Goal: Find specific page/section: Find specific page/section

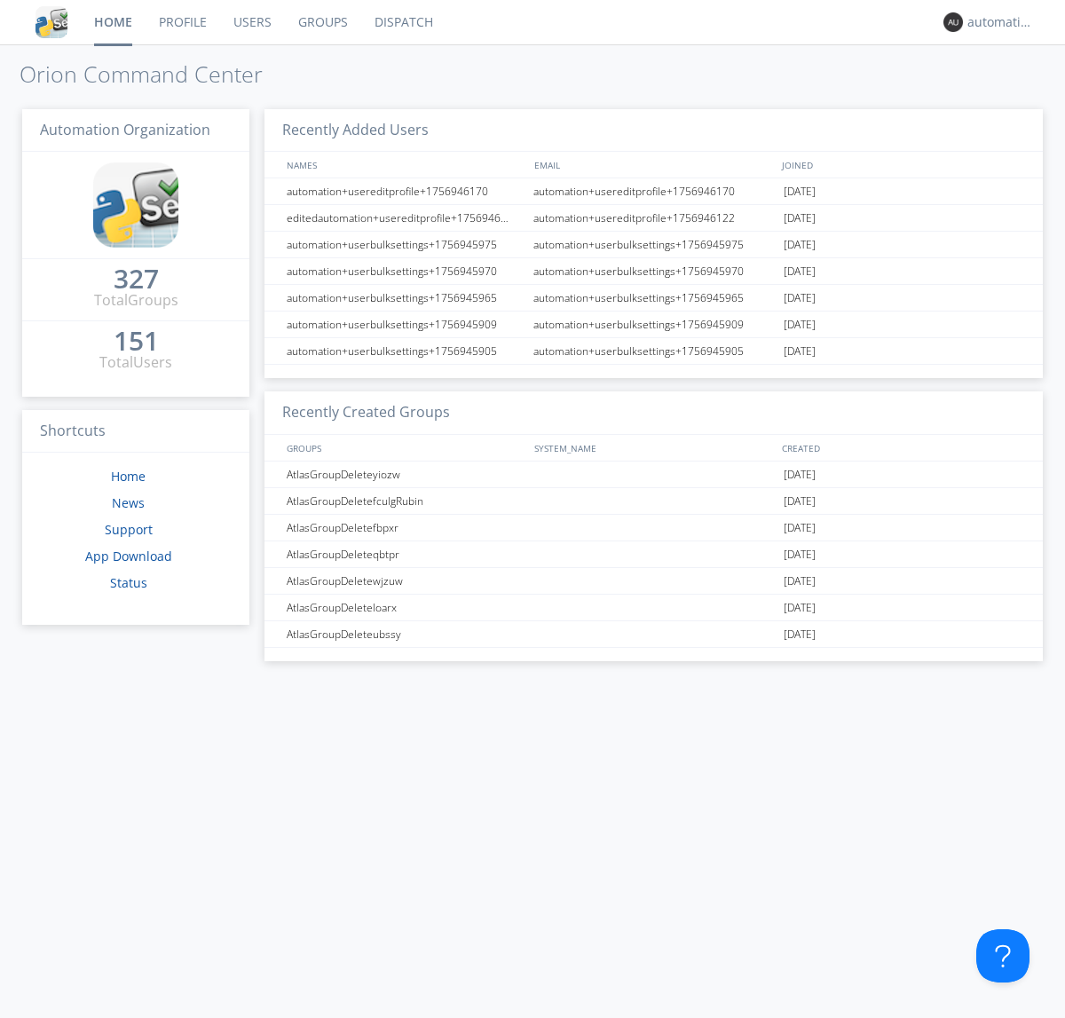
click at [402, 22] on link "Dispatch" at bounding box center [403, 22] width 85 height 44
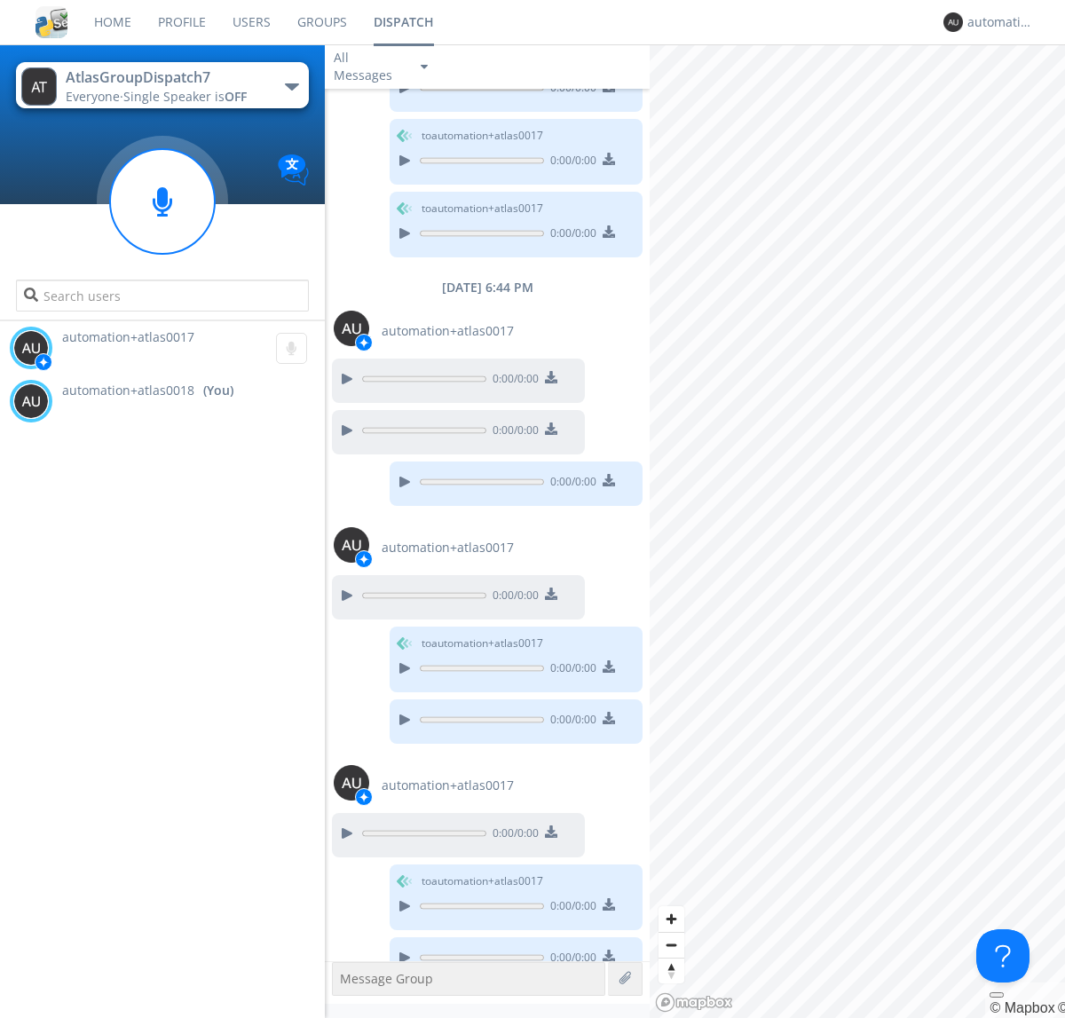
scroll to position [752, 0]
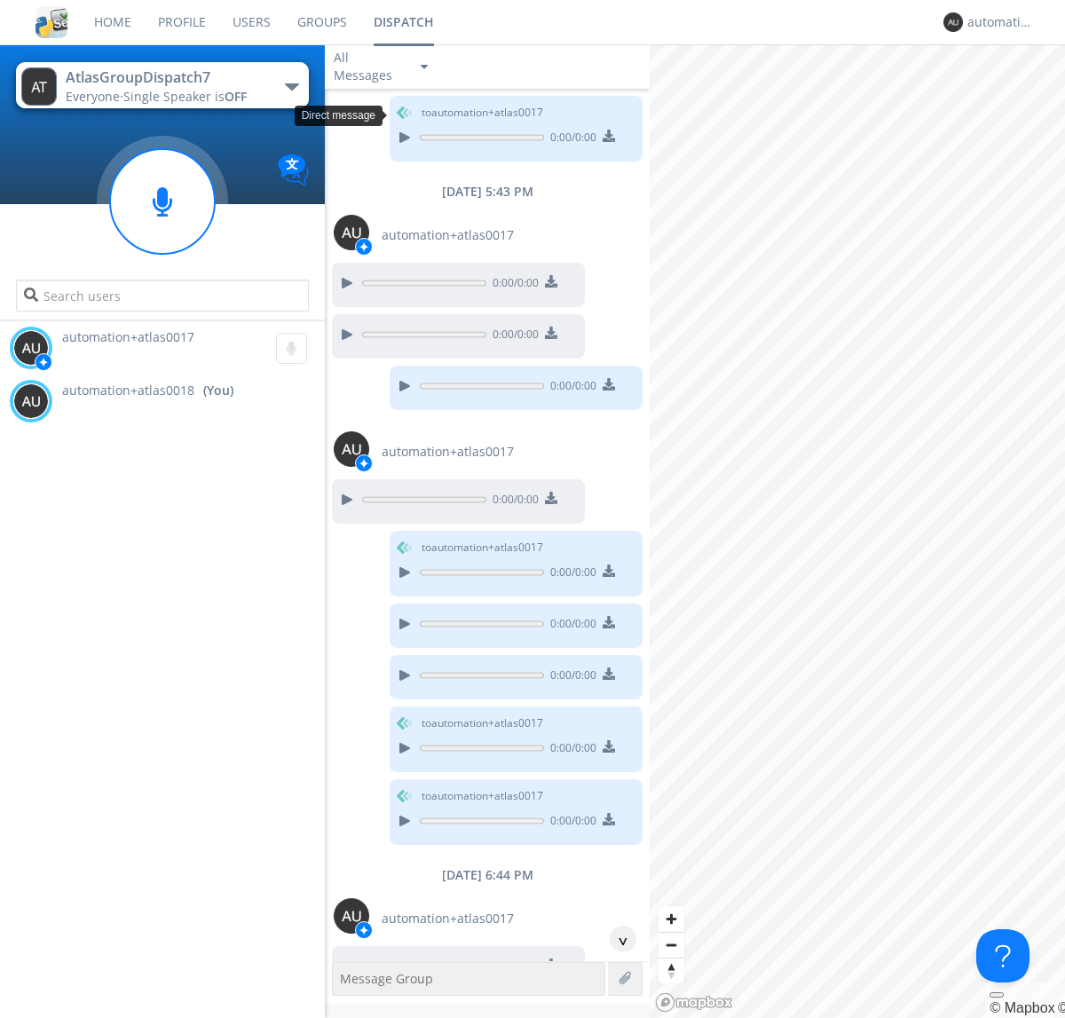
scroll to position [85, 0]
click at [616, 939] on div "^" at bounding box center [623, 939] width 27 height 27
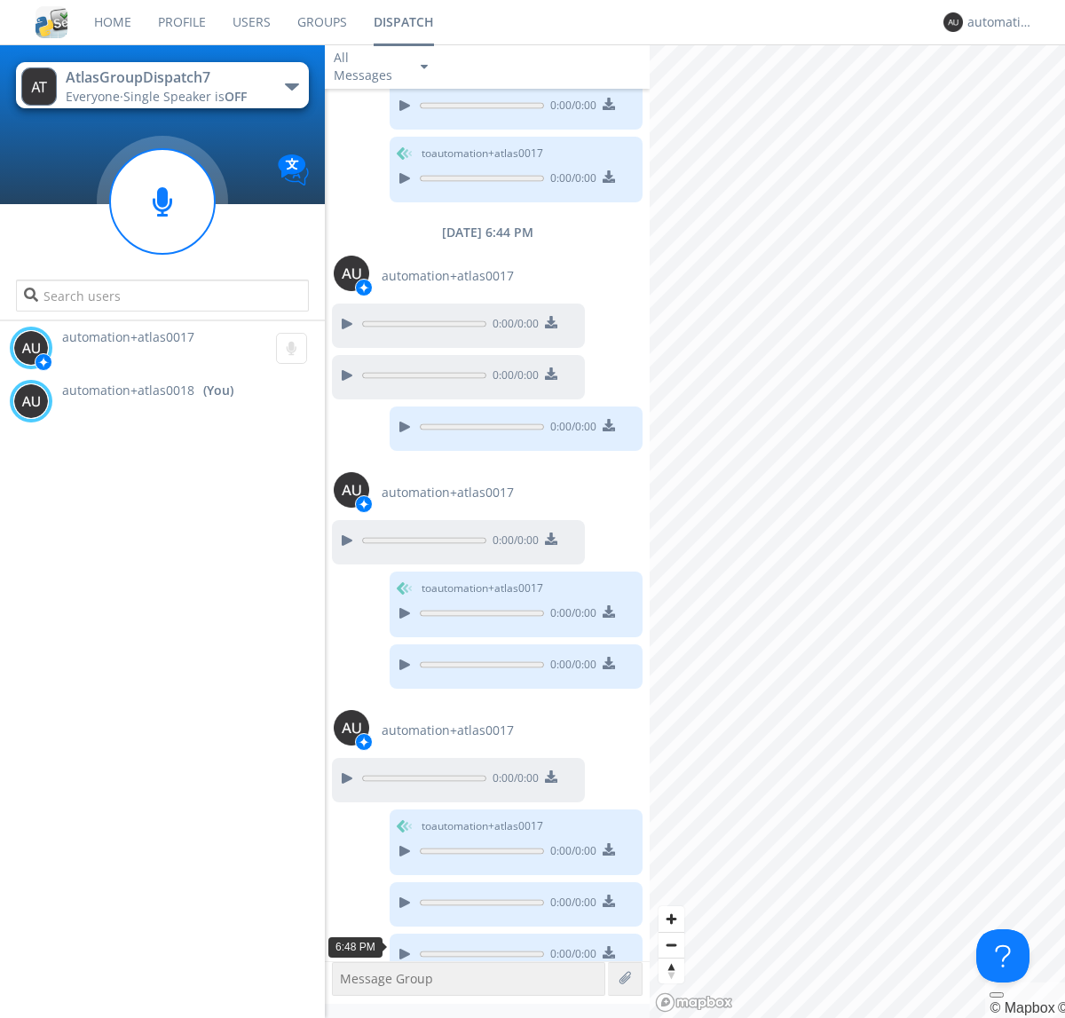
scroll to position [752, 0]
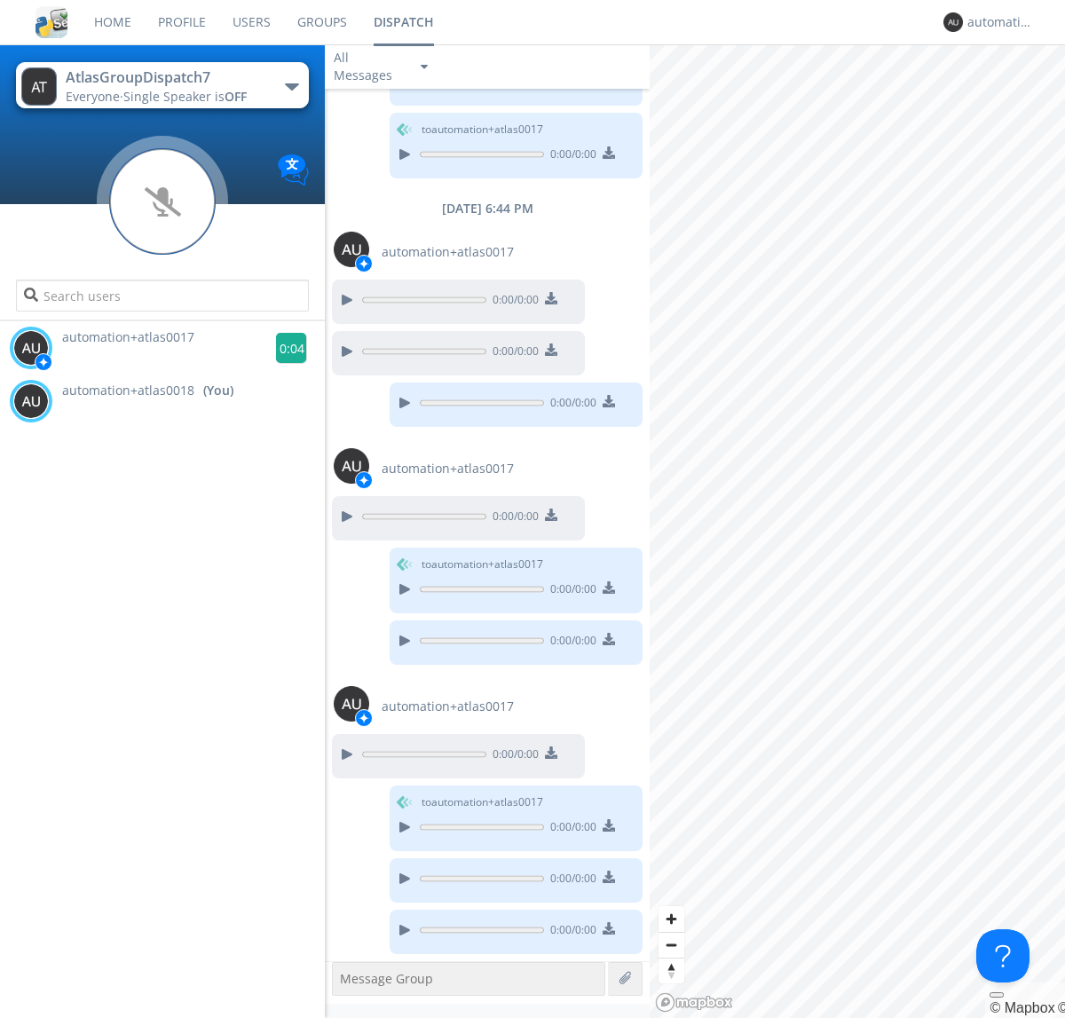
click at [284, 348] on g at bounding box center [291, 348] width 31 height 31
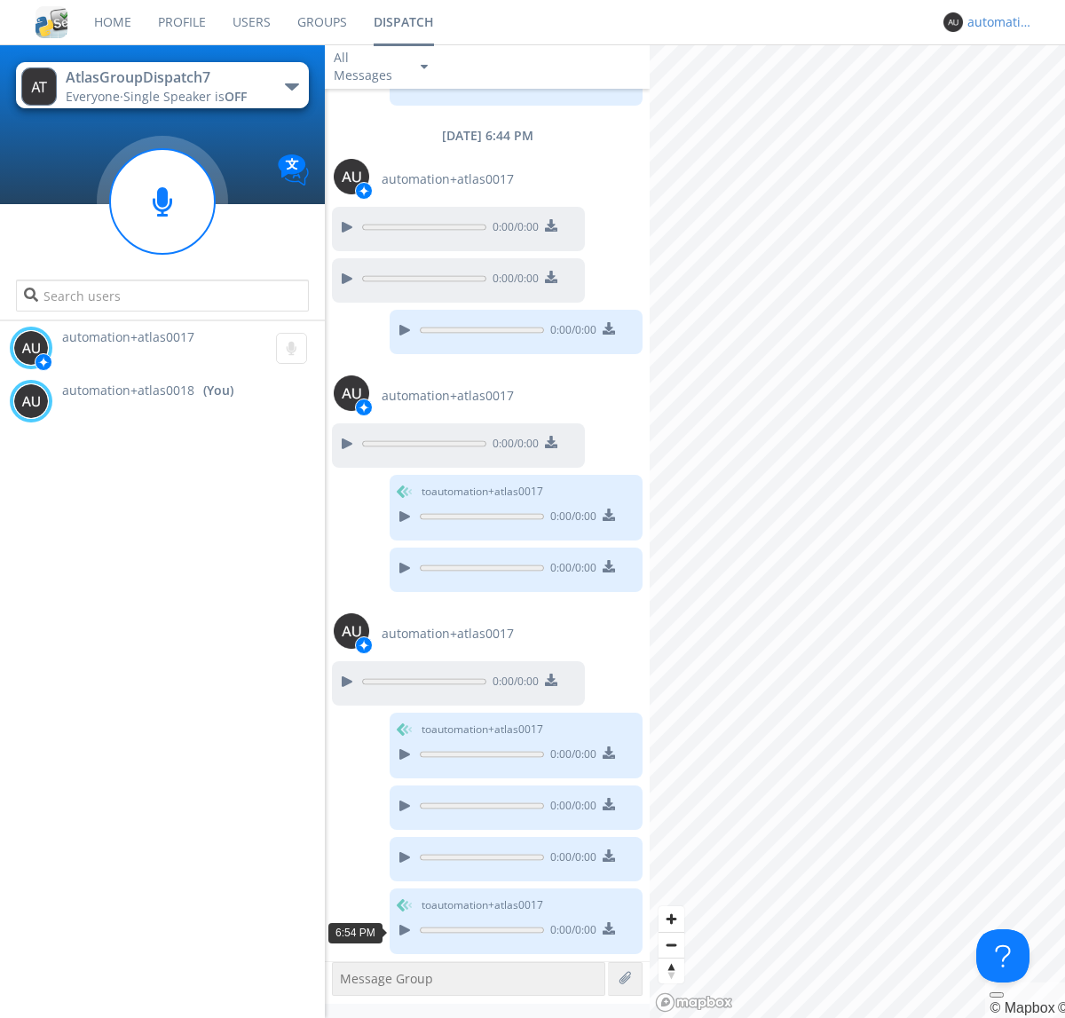
click at [996, 22] on div "automation+atlas0018" at bounding box center [1001, 22] width 67 height 18
